Goal: Information Seeking & Learning: Learn about a topic

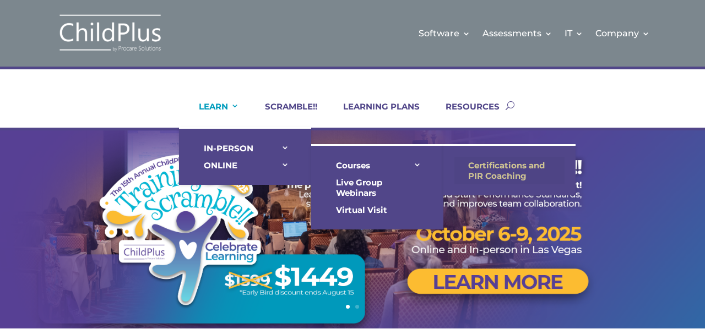
click at [505, 162] on link "Certifications and PIR Coaching" at bounding box center [509, 171] width 110 height 28
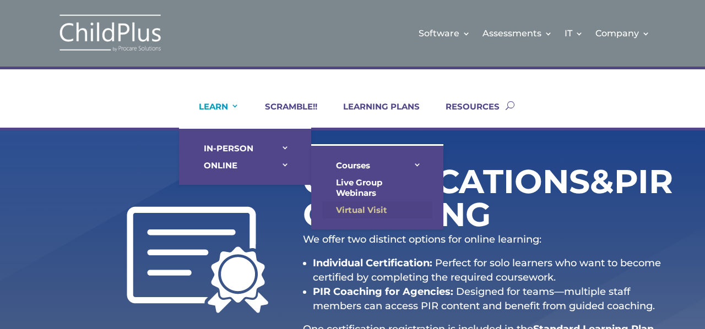
click at [351, 206] on link "Virtual Visit" at bounding box center [377, 209] width 110 height 17
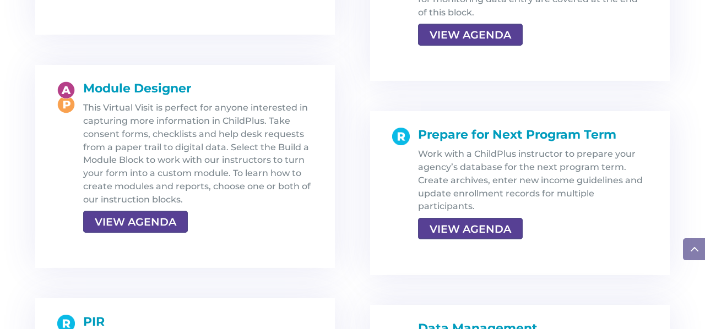
scroll to position [1992, 0]
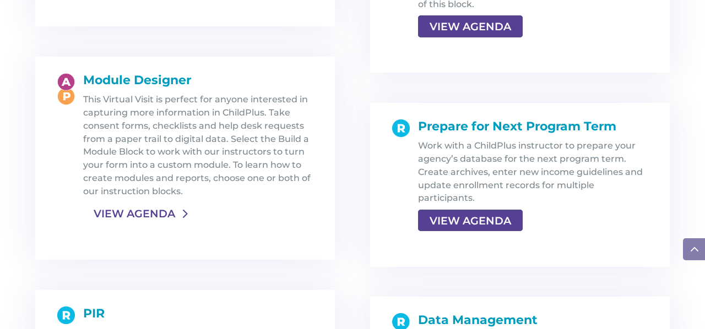
click at [148, 204] on link "VIEW AGENDA" at bounding box center [134, 214] width 102 height 20
